Goal: Task Accomplishment & Management: Manage account settings

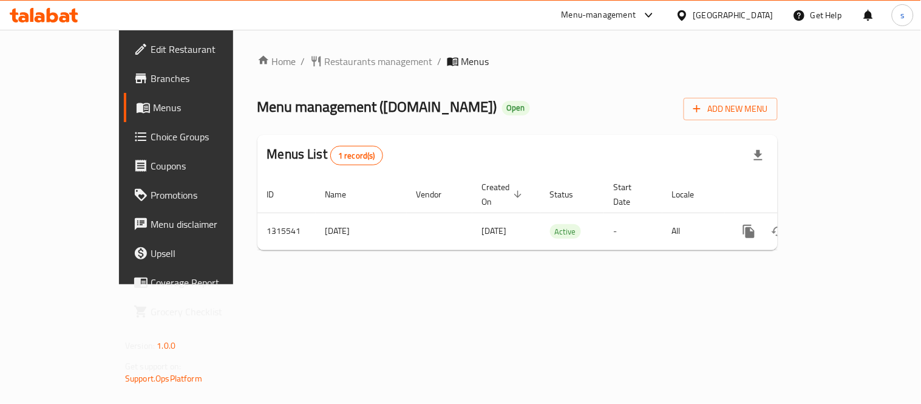
click at [511, 56] on ol "Home / Restaurants management / Menus" at bounding box center [517, 61] width 520 height 15
click at [730, 14] on div "United Arab Emirates" at bounding box center [733, 14] width 80 height 13
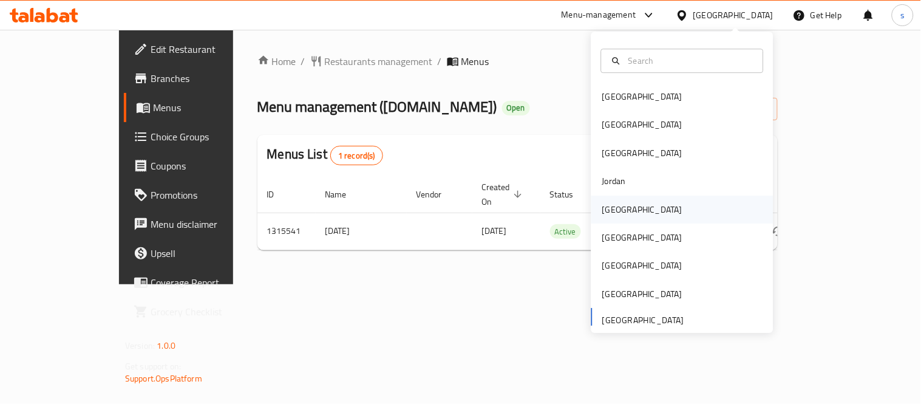
click at [604, 205] on div "[GEOGRAPHIC_DATA]" at bounding box center [642, 209] width 80 height 13
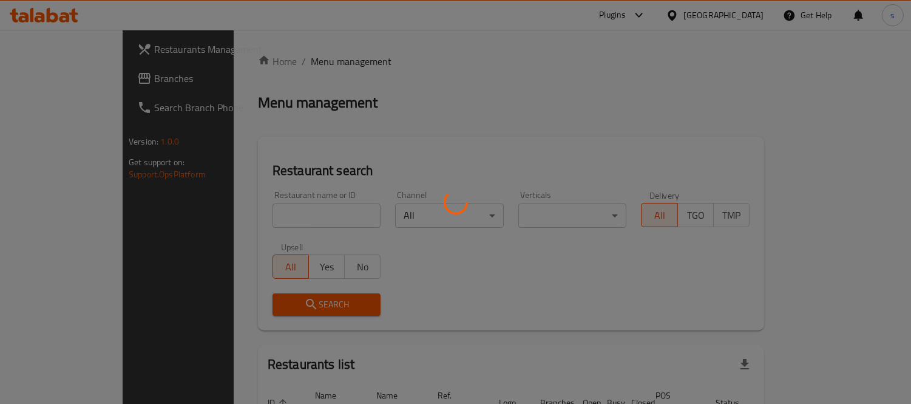
click at [42, 76] on div at bounding box center [455, 202] width 911 height 404
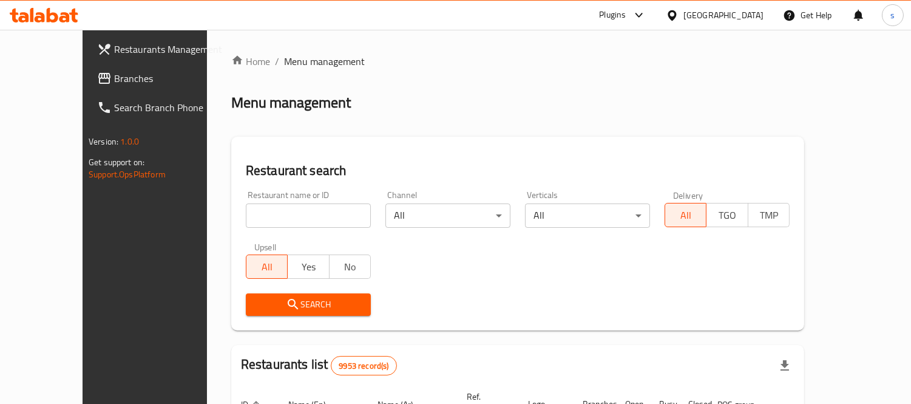
click at [114, 76] on span "Branches" at bounding box center [169, 78] width 111 height 15
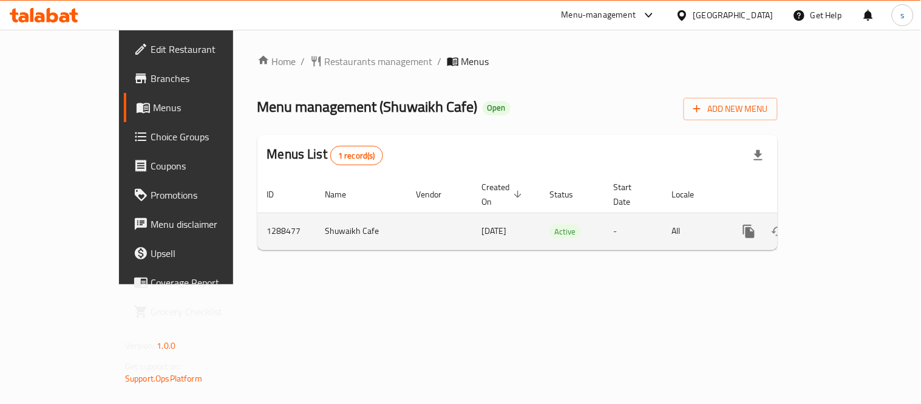
click at [842, 226] on icon "enhanced table" at bounding box center [836, 231] width 11 height 11
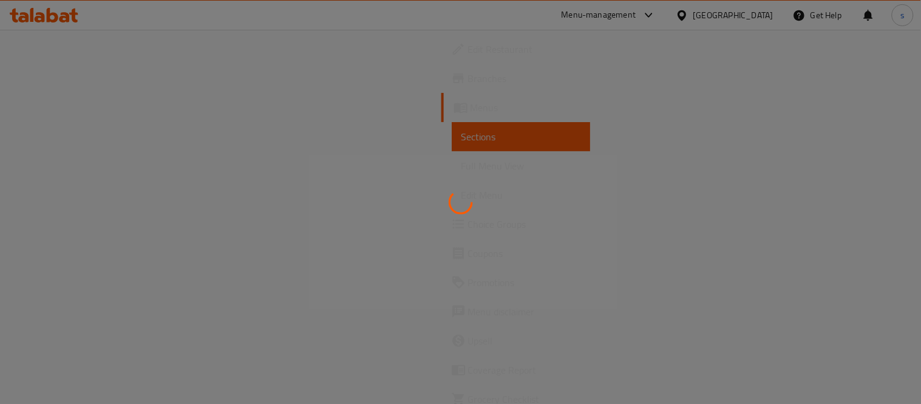
click at [86, 227] on div at bounding box center [460, 202] width 921 height 404
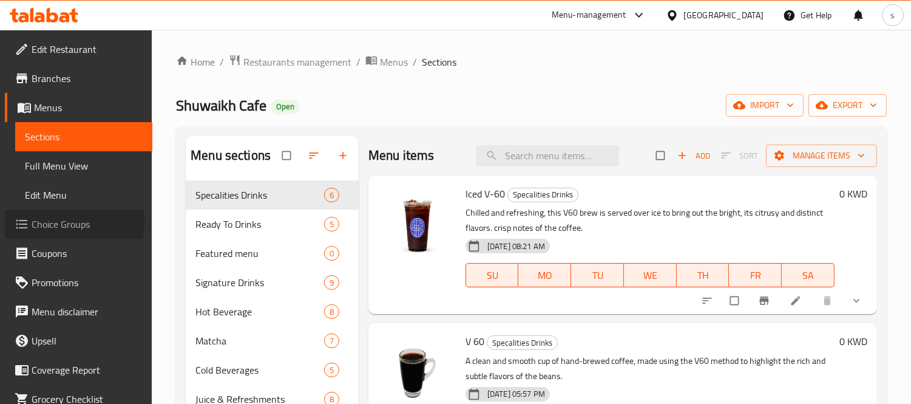
click at [71, 222] on span "Choice Groups" at bounding box center [87, 224] width 111 height 15
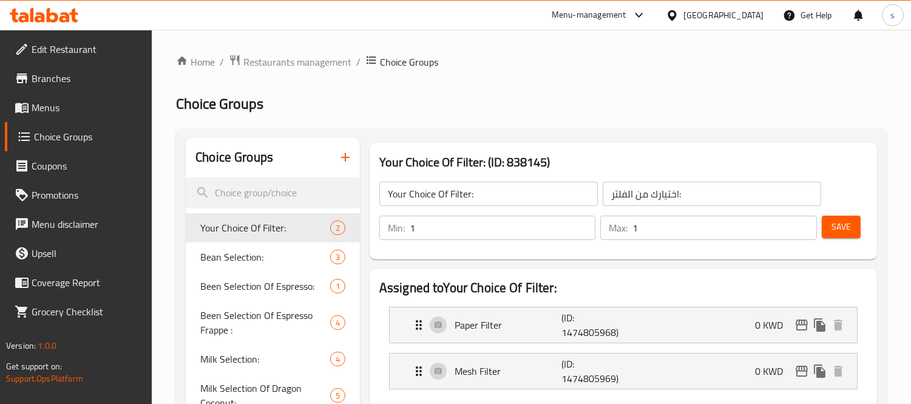
scroll to position [229, 0]
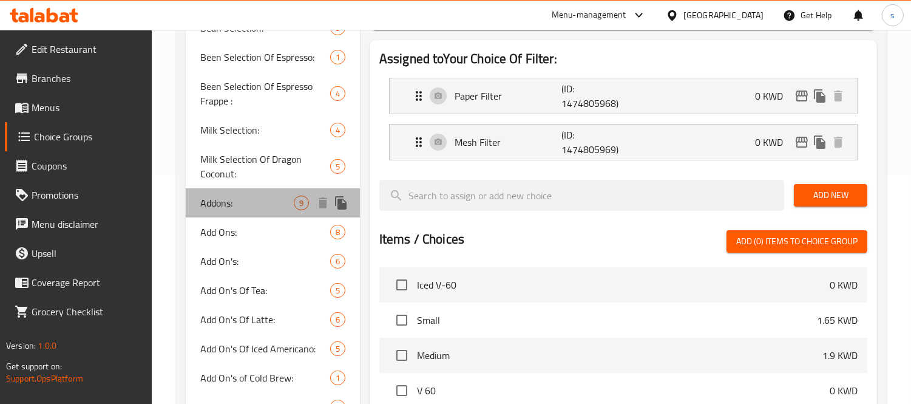
click at [216, 203] on span "Addons:" at bounding box center [246, 202] width 93 height 15
type input "Addons:"
type input "اضافات:"
type input "0"
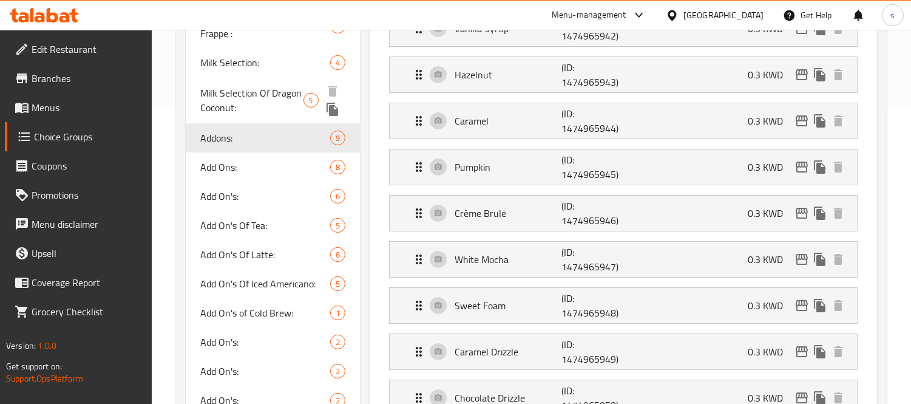
scroll to position [566, 0]
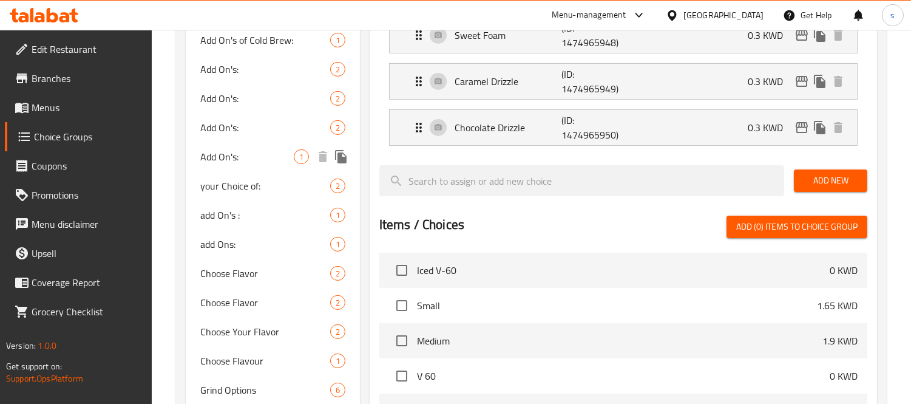
click at [228, 149] on span "Add On's:" at bounding box center [246, 156] width 93 height 15
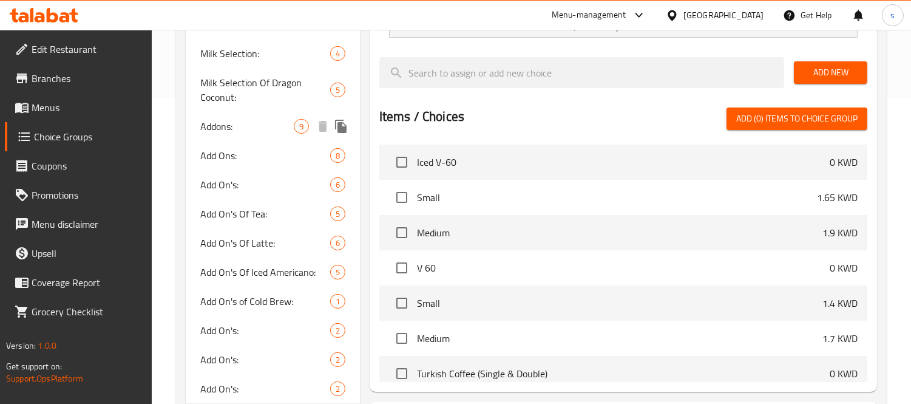
scroll to position [306, 0]
click at [222, 126] on span "Addons:" at bounding box center [246, 125] width 93 height 15
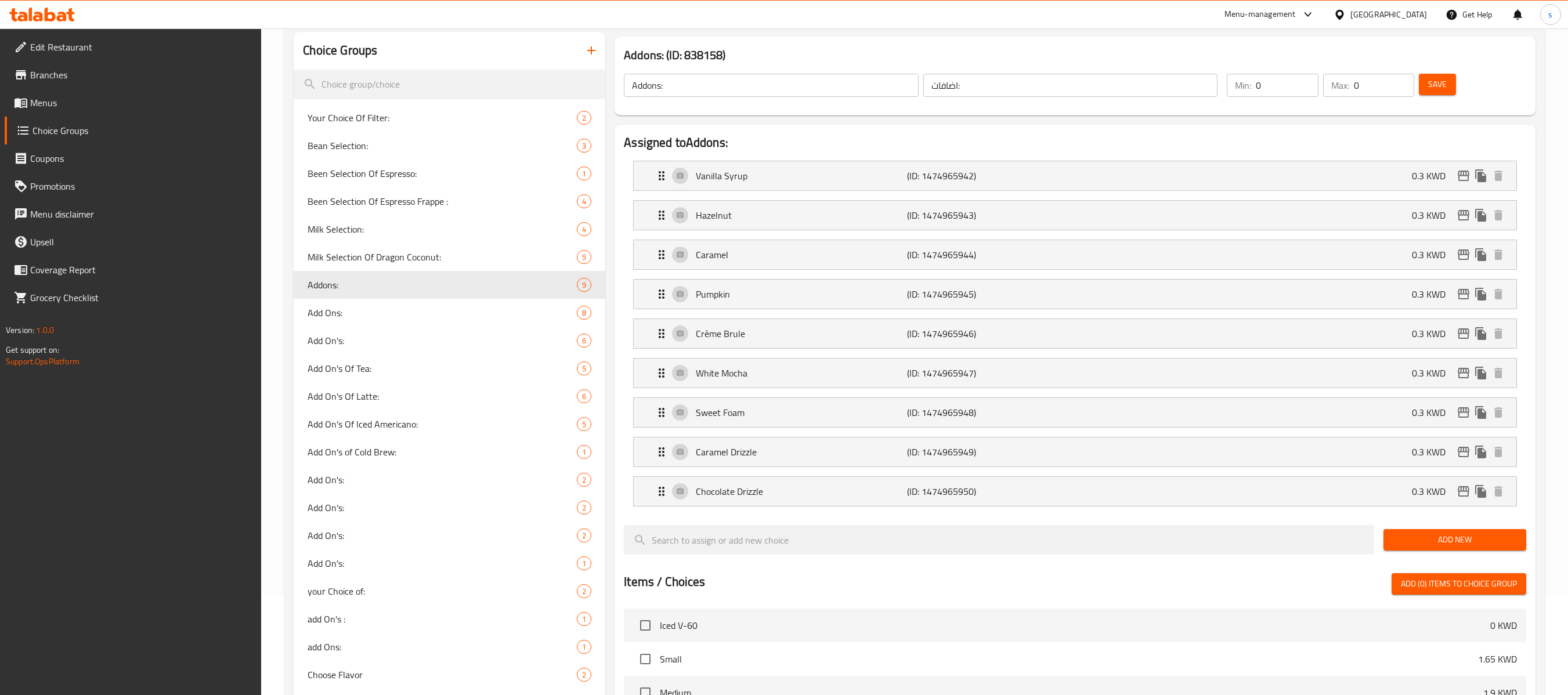
scroll to position [232, 0]
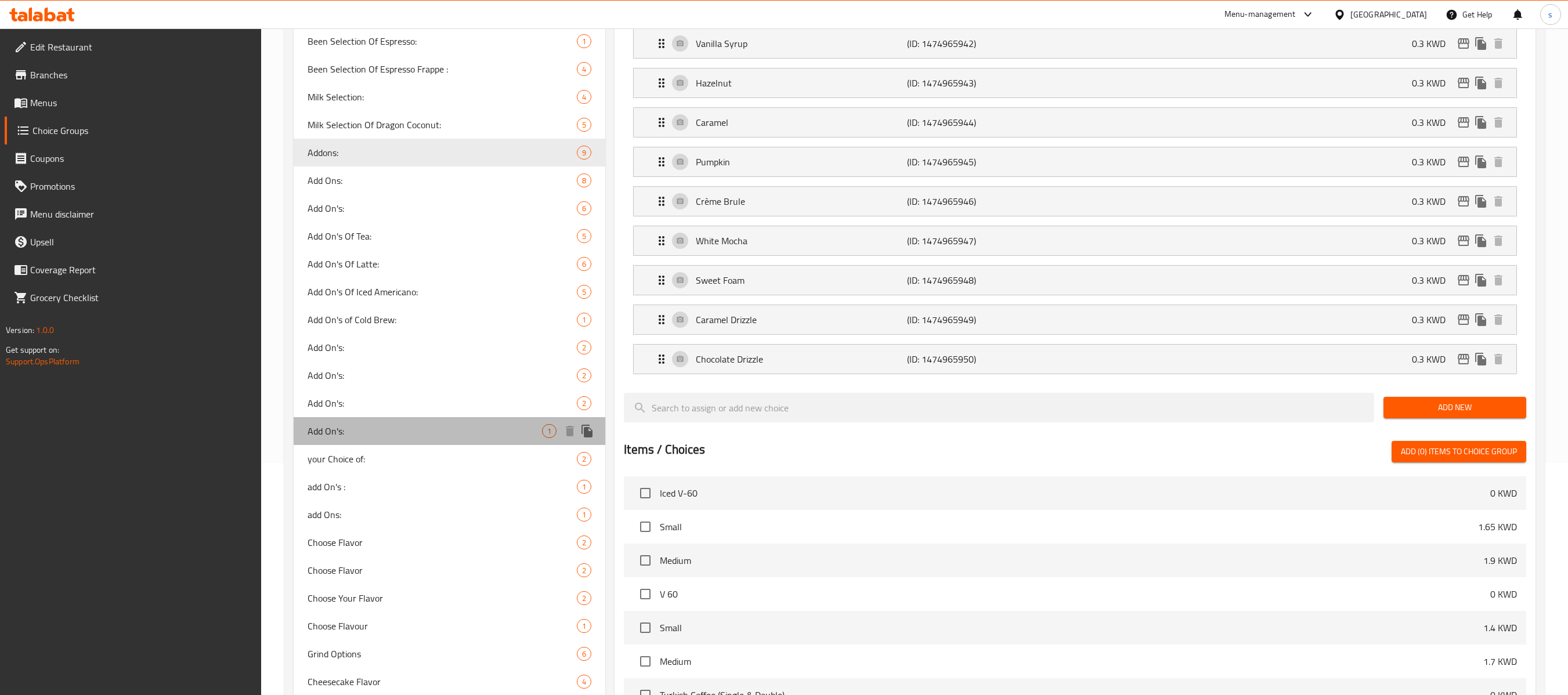
click at [320, 385] on span "Add On's:" at bounding box center [425, 431] width 234 height 14
type input "Add On's:"
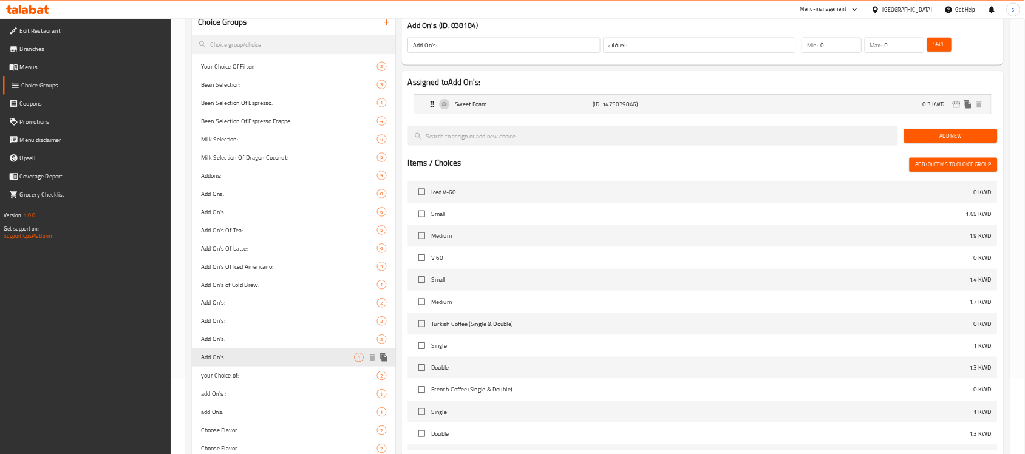
scroll to position [0, 0]
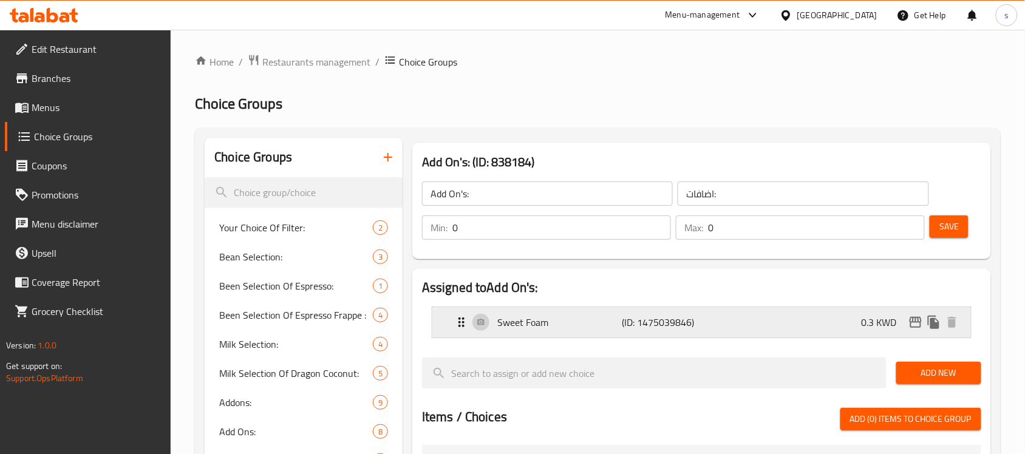
click at [519, 317] on p "Sweet Foam" at bounding box center [559, 322] width 124 height 15
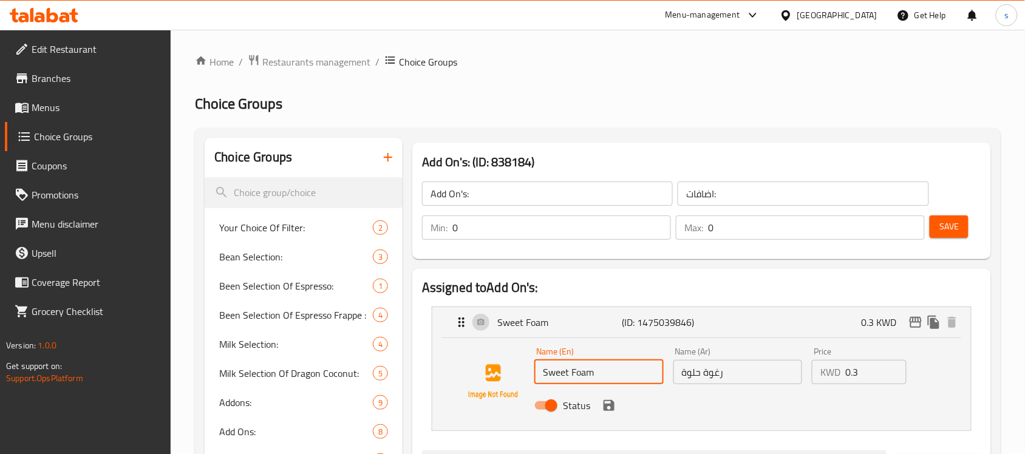
drag, startPoint x: 605, startPoint y: 379, endPoint x: 532, endPoint y: 375, distance: 73.6
click at [535, 375] on input "Sweet Foam" at bounding box center [598, 372] width 129 height 24
